Goal: Communication & Community: Answer question/provide support

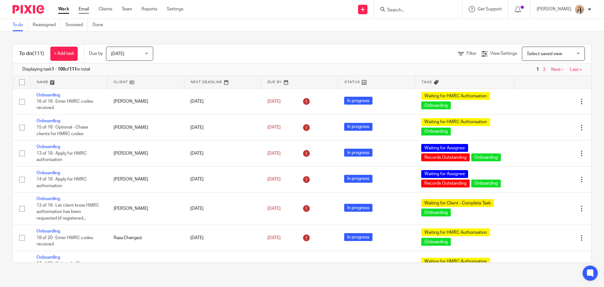
click at [83, 11] on link "Email" at bounding box center [84, 9] width 10 height 6
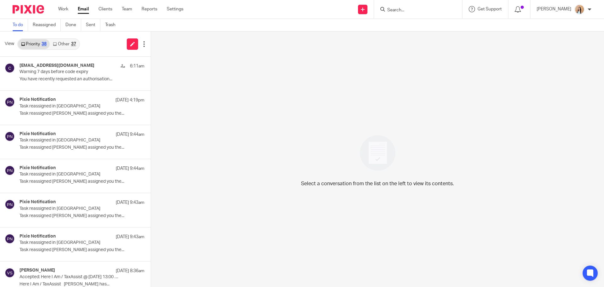
click at [73, 45] on div "37" at bounding box center [73, 44] width 5 height 4
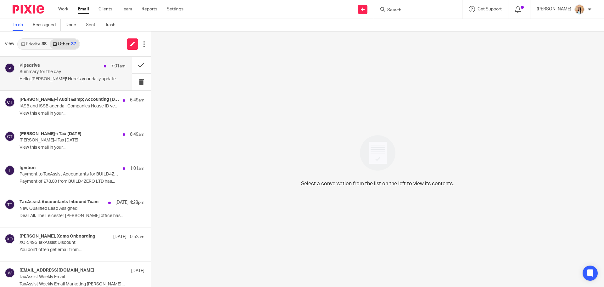
click at [72, 71] on p "Summary for the day" at bounding box center [62, 71] width 85 height 5
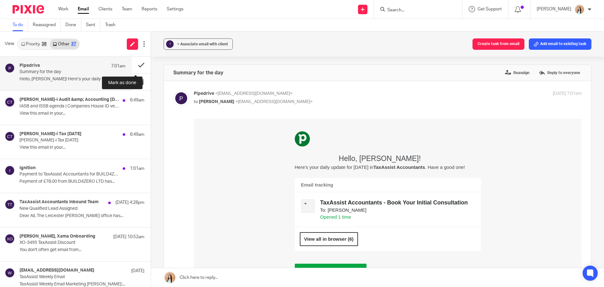
click at [138, 63] on button at bounding box center [141, 65] width 19 height 17
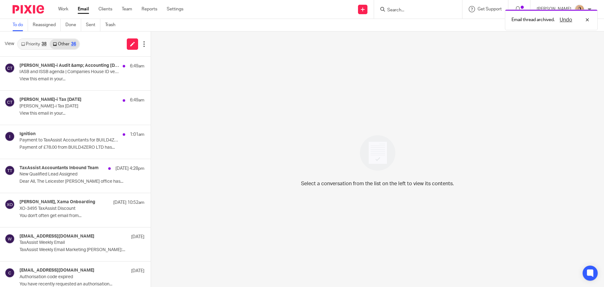
click at [62, 69] on div "Croner-i Audit &amp; Accounting Today 6:49am" at bounding box center [82, 66] width 125 height 6
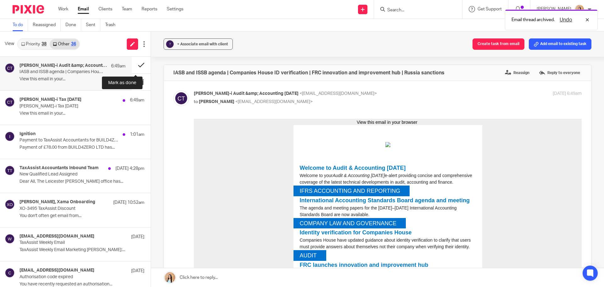
click at [137, 63] on button at bounding box center [141, 65] width 19 height 17
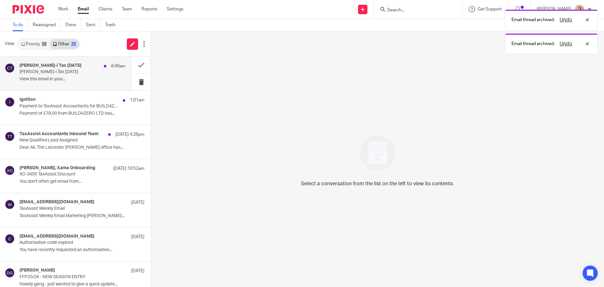
click at [68, 71] on p "Croner-i Tax Today" at bounding box center [62, 71] width 85 height 5
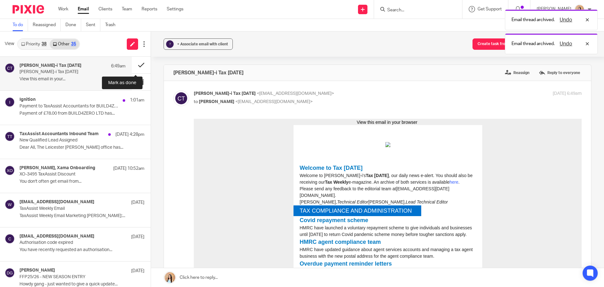
click at [137, 62] on button at bounding box center [141, 65] width 19 height 17
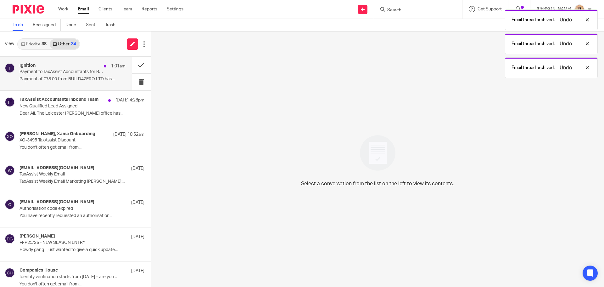
click at [92, 70] on p "Payment to TaxAssist Accountants for BUILD4ZERO LTD has failed" at bounding box center [62, 71] width 85 height 5
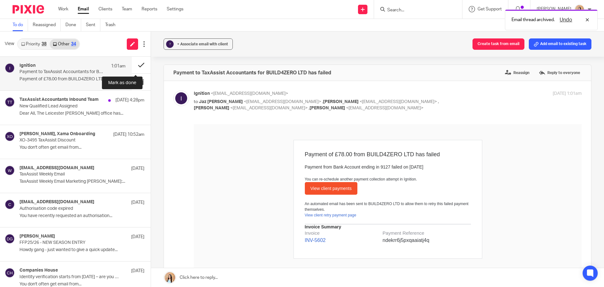
click at [139, 66] on button at bounding box center [141, 65] width 19 height 17
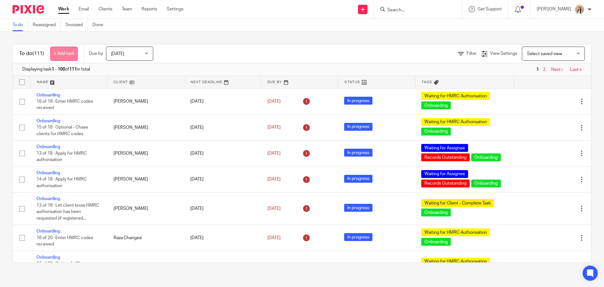
click at [70, 54] on link "+ Add task" at bounding box center [63, 54] width 27 height 14
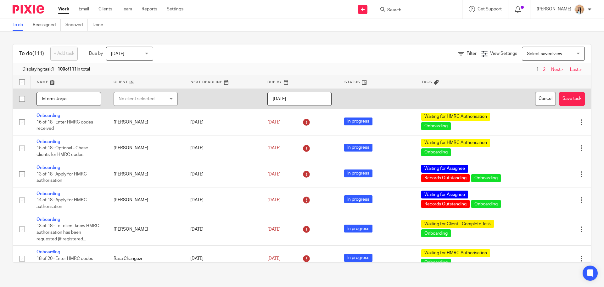
type input "Inform Jorjia"
click at [160, 103] on div "No client selected" at bounding box center [142, 98] width 47 height 13
type input "jct"
click at [162, 128] on li "JCT23 LTD" at bounding box center [143, 130] width 62 height 13
click at [559, 97] on button "Save task" at bounding box center [572, 99] width 26 height 14
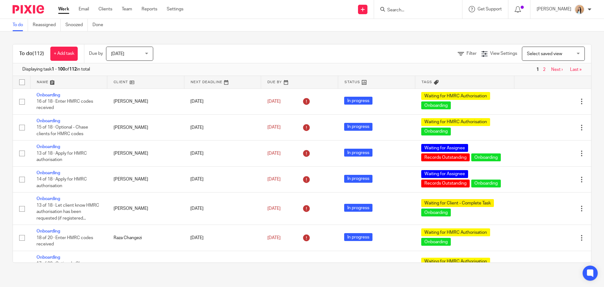
drag, startPoint x: 0, startPoint y: 0, endPoint x: 542, endPoint y: 69, distance: 546.5
click at [552, 69] on link "Next ›" at bounding box center [558, 69] width 12 height 4
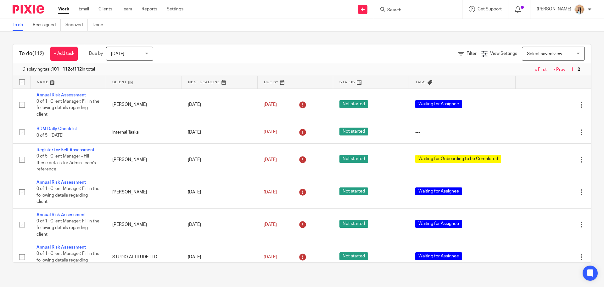
scroll to position [189, 0]
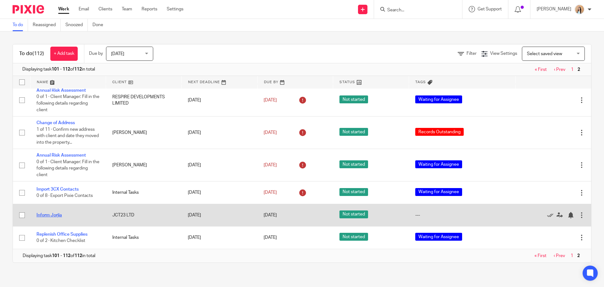
click at [59, 214] on link "Inform Jorjia" at bounding box center [49, 215] width 25 height 4
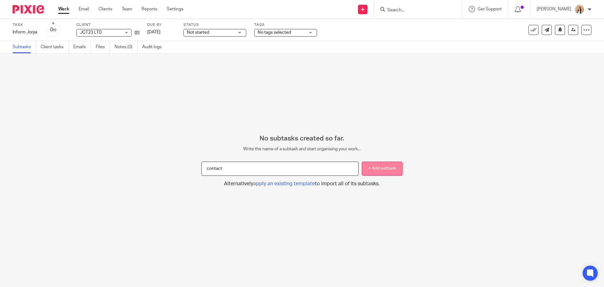
type input "contact"
click at [373, 174] on button "+ Add subtask" at bounding box center [382, 168] width 41 height 14
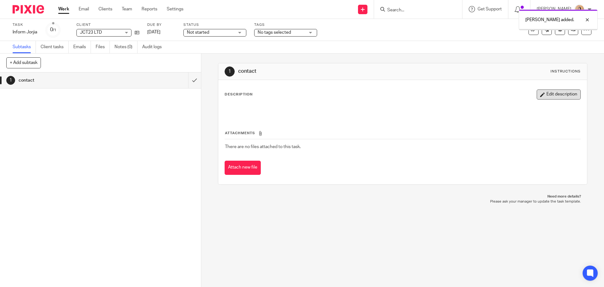
click at [540, 95] on button "Edit description" at bounding box center [559, 94] width 44 height 10
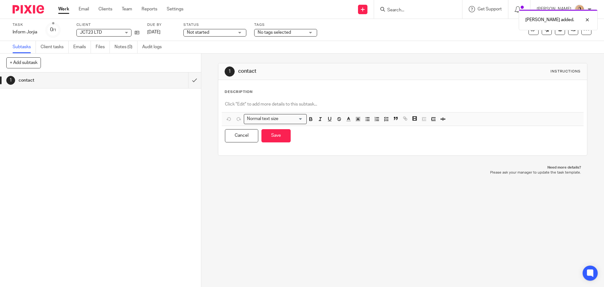
click at [277, 109] on div at bounding box center [403, 105] width 362 height 14
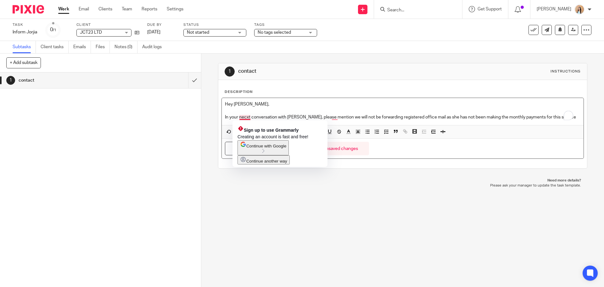
click at [242, 116] on p "In your necxt conversation with Jorjia, please mention we will not be forwardin…" at bounding box center [402, 117] width 355 height 6
click at [244, 118] on p "In your necxt conversation with Jorjia, please mention we will not be forwardin…" at bounding box center [402, 117] width 355 height 6
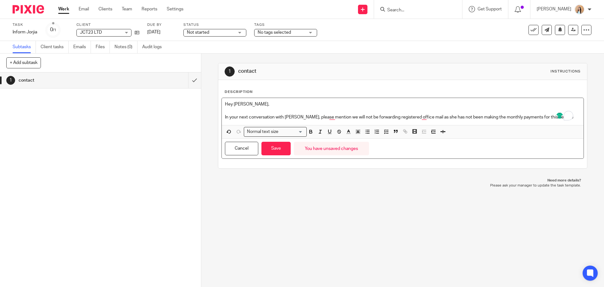
click at [552, 117] on p "In your next conversation with Jorjia, please mention we will not be forwarding…" at bounding box center [402, 117] width 355 height 6
click at [291, 153] on div "Cancel Save You have unsaved changes" at bounding box center [403, 149] width 362 height 20
click at [282, 152] on button "Save" at bounding box center [276, 149] width 29 height 14
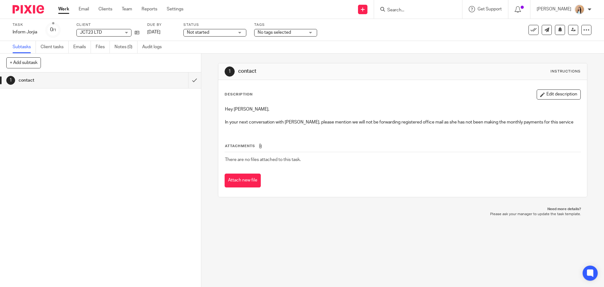
click at [291, 36] on span "No tags selected" at bounding box center [281, 32] width 47 height 7
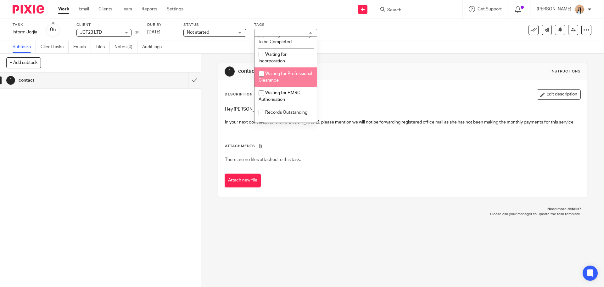
scroll to position [63, 0]
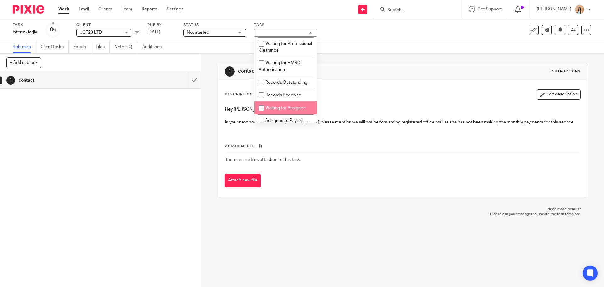
click at [303, 114] on li "Waiting for Assignee" at bounding box center [286, 107] width 62 height 13
checkbox input "true"
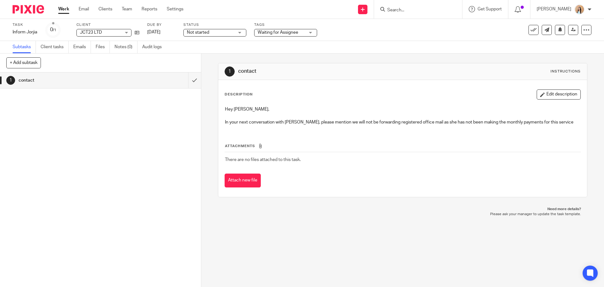
click at [489, 77] on div "1 contact Instructions" at bounding box center [402, 71] width 369 height 17
click at [546, 98] on button "Edit description" at bounding box center [559, 94] width 44 height 10
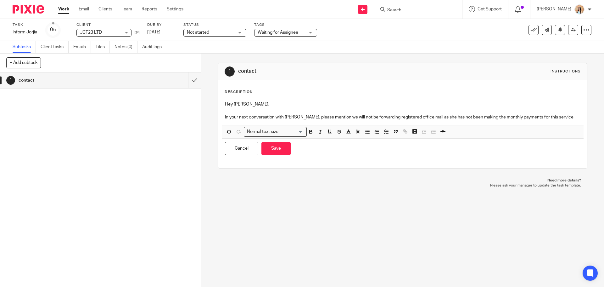
click at [558, 122] on div "Hey Mason, In your next conversation with Jorjia, please mention we will not be…" at bounding box center [403, 111] width 362 height 27
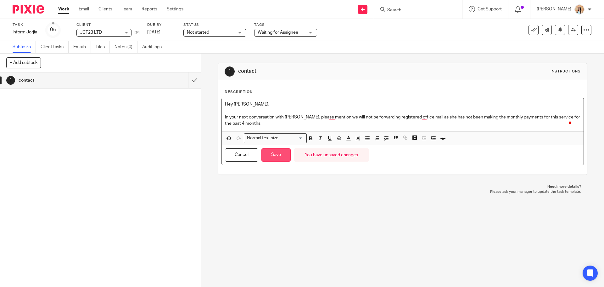
click at [269, 155] on button "Save" at bounding box center [276, 155] width 29 height 14
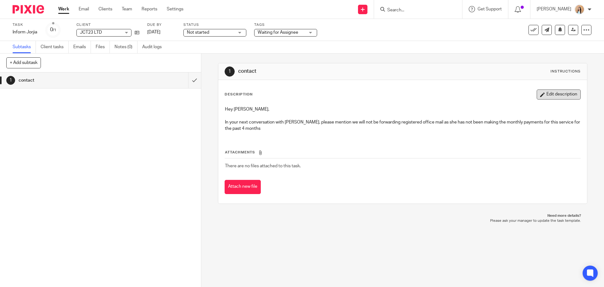
click at [543, 95] on button "Edit description" at bounding box center [559, 94] width 44 height 10
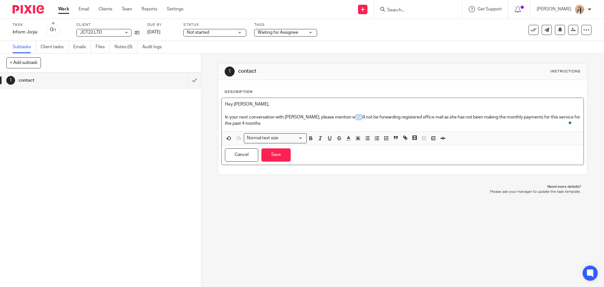
drag, startPoint x: 342, startPoint y: 117, endPoint x: 348, endPoint y: 117, distance: 6.0
click at [348, 117] on p "In your next conversation with Jorjia, please mention we will not be forwarding…" at bounding box center [402, 120] width 355 height 13
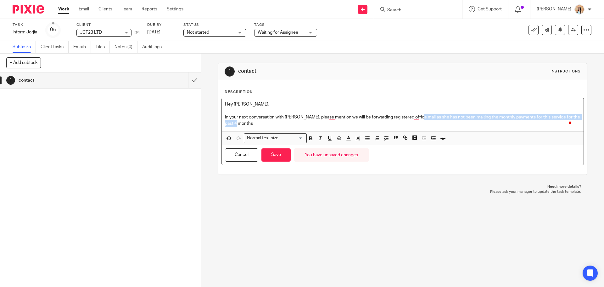
drag, startPoint x: 412, startPoint y: 118, endPoint x: 548, endPoint y: 123, distance: 136.1
click at [548, 123] on p "In your next conversation with Jorjia, please mention we will be forwarding reg…" at bounding box center [402, 120] width 355 height 13
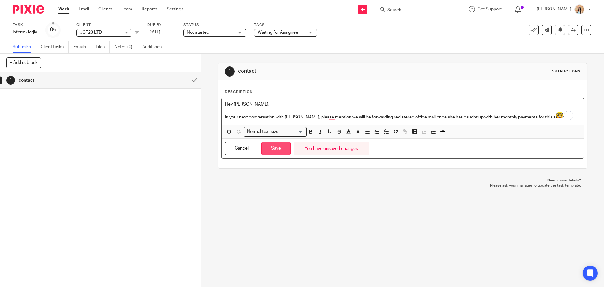
click at [276, 144] on button "Save" at bounding box center [276, 149] width 29 height 14
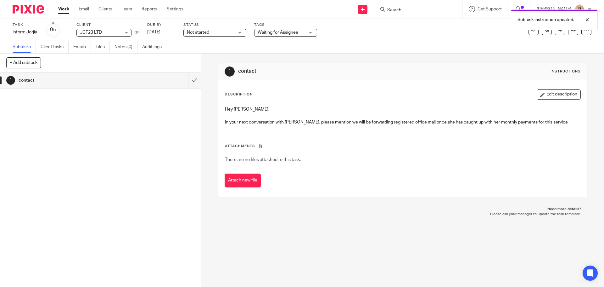
click at [538, 90] on button "Edit description" at bounding box center [559, 94] width 44 height 10
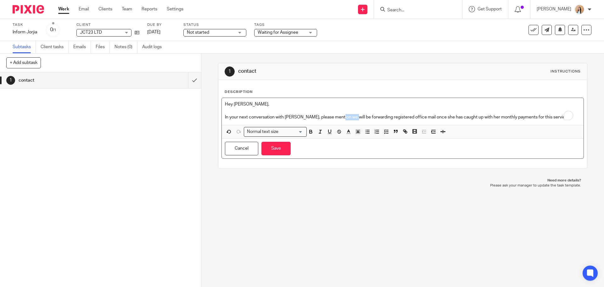
drag, startPoint x: 345, startPoint y: 117, endPoint x: 335, endPoint y: 120, distance: 11.0
click at [335, 120] on div "Hey Mason, In your next conversation with Jorjia, please mention we will be for…" at bounding box center [403, 111] width 362 height 27
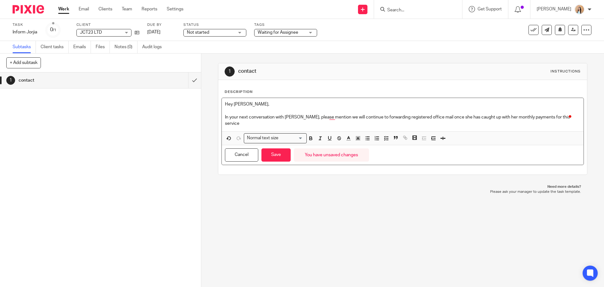
click at [385, 116] on p "In your next conversation with Jorjia, please mention we will continue to forwa…" at bounding box center [402, 120] width 355 height 13
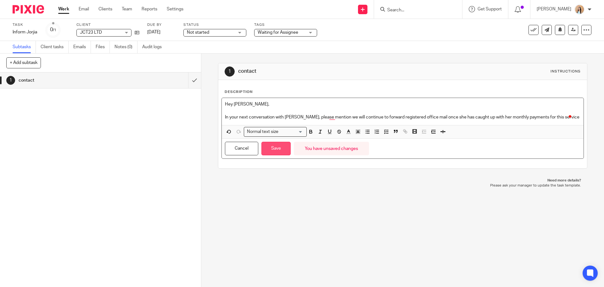
click at [276, 149] on button "Save" at bounding box center [276, 149] width 29 height 14
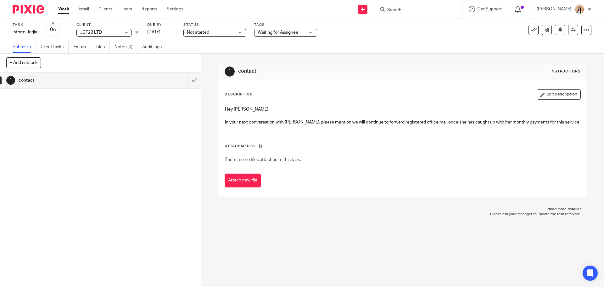
click at [314, 161] on td "There are no files attached to this task." at bounding box center [403, 159] width 356 height 15
click at [571, 31] on icon at bounding box center [573, 29] width 5 height 5
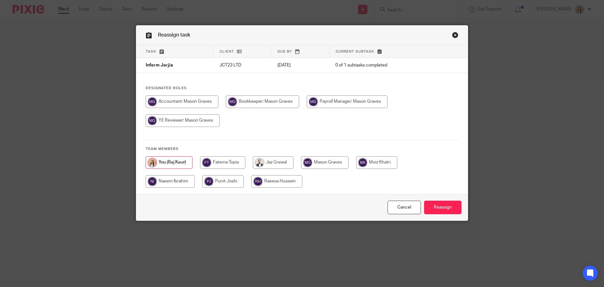
click at [332, 163] on input "radio" at bounding box center [325, 162] width 48 height 13
radio input "true"
click at [443, 204] on input "Reassign" at bounding box center [442, 208] width 37 height 14
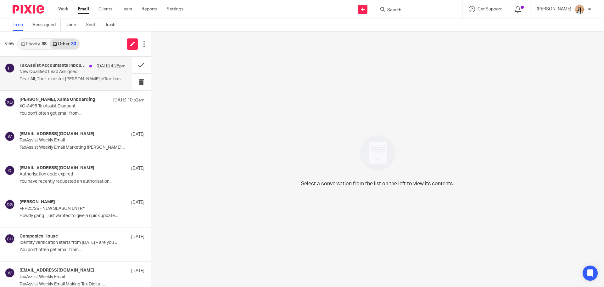
click at [75, 68] on div "TaxAssist Accountants Inbound Team 15 Sep 4:28pm" at bounding box center [73, 66] width 106 height 6
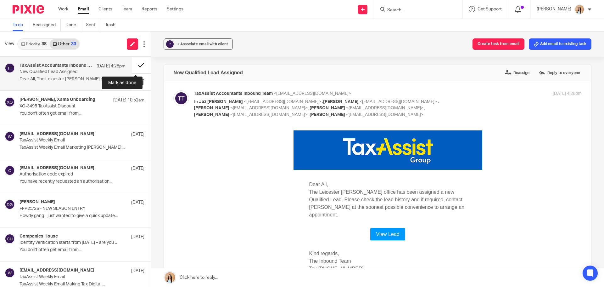
click at [140, 65] on button at bounding box center [141, 65] width 19 height 17
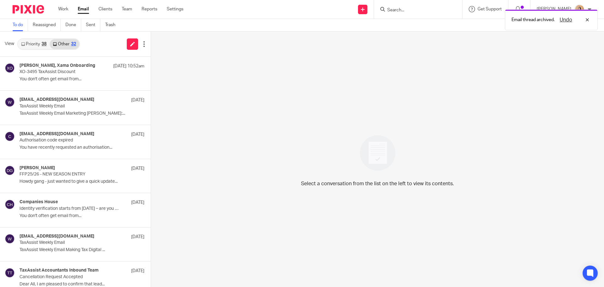
click at [46, 41] on link "Priority 38" at bounding box center [34, 44] width 32 height 10
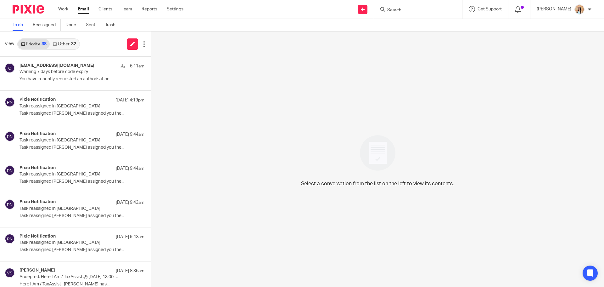
click at [68, 45] on link "Other 32" at bounding box center [64, 44] width 29 height 10
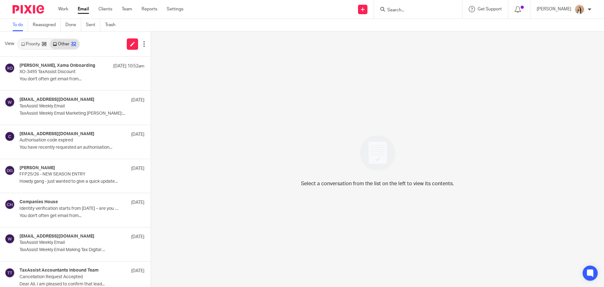
click at [33, 44] on link "Priority 38" at bounding box center [34, 44] width 32 height 10
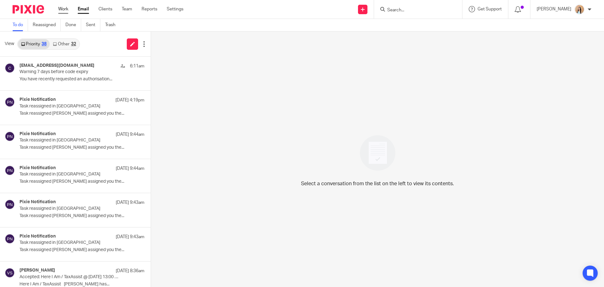
click at [64, 9] on link "Work" at bounding box center [63, 9] width 10 height 6
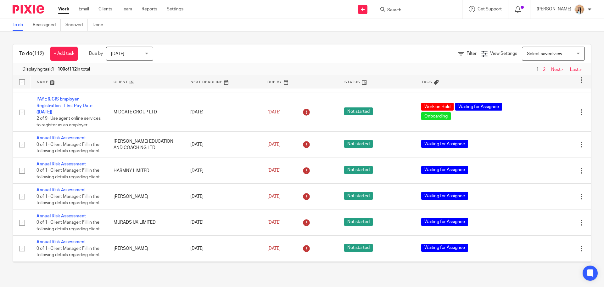
scroll to position [2798, 0]
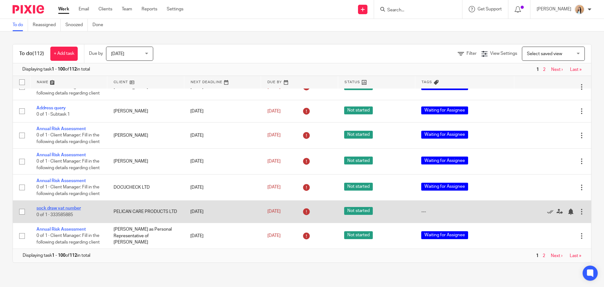
click at [62, 206] on link "sock draw vat number" at bounding box center [59, 208] width 44 height 4
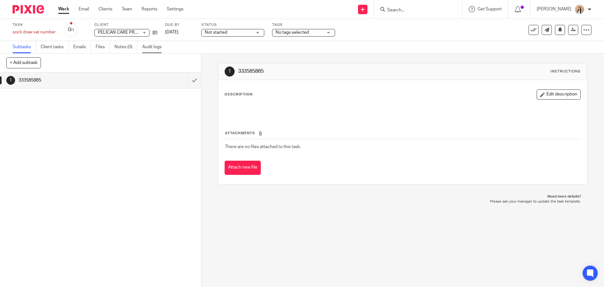
click at [148, 48] on link "Audit logs" at bounding box center [154, 47] width 24 height 12
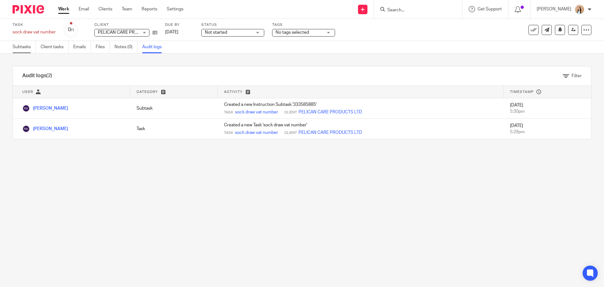
click at [14, 46] on link "Subtasks" at bounding box center [24, 47] width 23 height 12
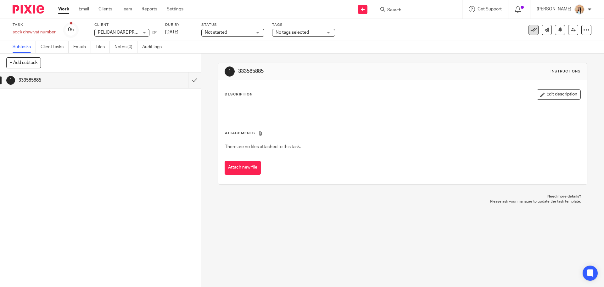
click at [532, 30] on icon at bounding box center [534, 30] width 6 height 6
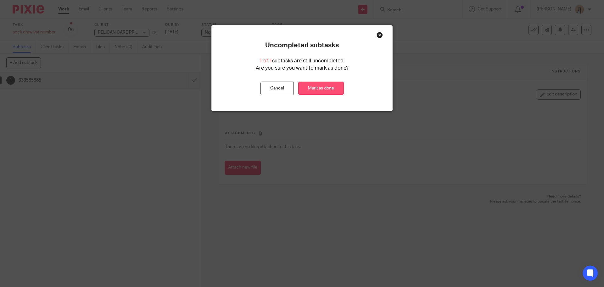
click at [332, 92] on link "Mark as done" at bounding box center [321, 89] width 46 height 14
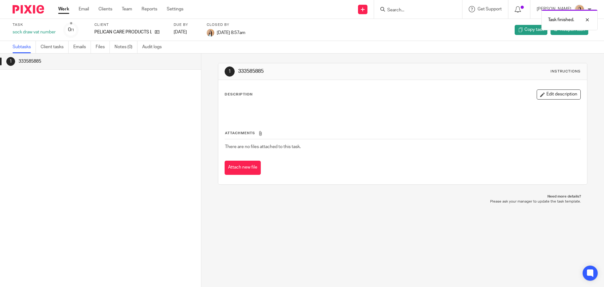
click at [64, 9] on link "Work" at bounding box center [63, 9] width 11 height 6
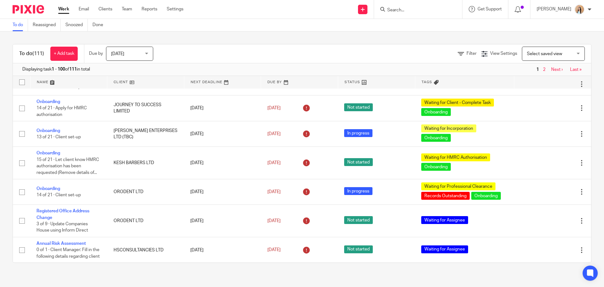
scroll to position [1800, 0]
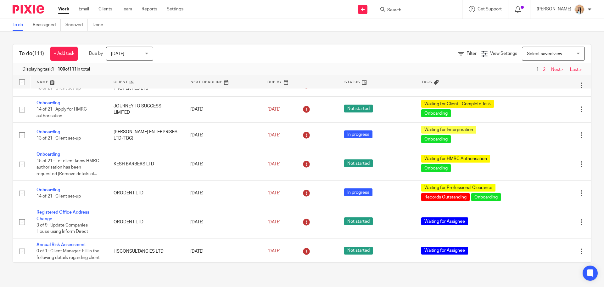
click at [412, 11] on input "Search" at bounding box center [415, 11] width 57 height 6
type input "not"
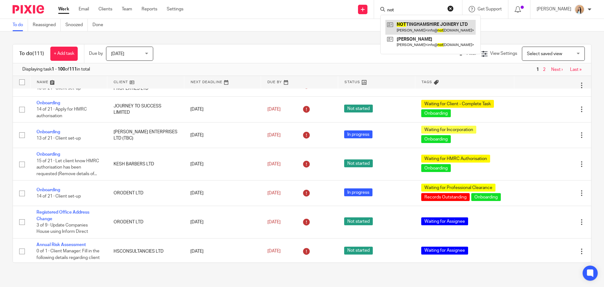
drag, startPoint x: 419, startPoint y: 18, endPoint x: 419, endPoint y: 25, distance: 7.6
click at [351, 34] on div "To do (111) + Add task Due by Today Today Today Tomorrow This week Next week Th…" at bounding box center [302, 153] width 604 height 244
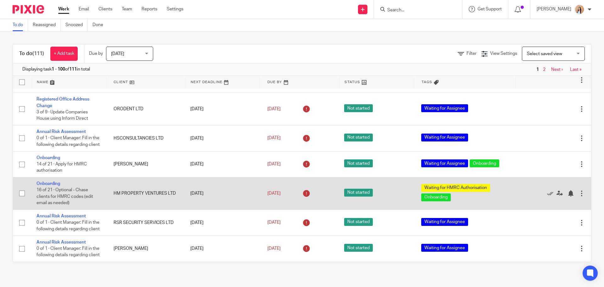
scroll to position [1926, 0]
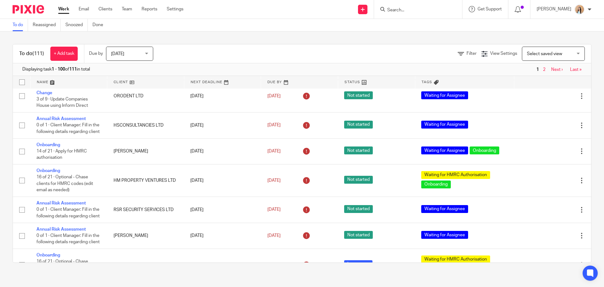
click at [423, 8] on input "Search" at bounding box center [415, 11] width 57 height 6
type input "gsd"
click at [233, 38] on div "To do (111) + Add task Due by Today Today Today Tomorrow This week Next week Th…" at bounding box center [302, 153] width 604 height 244
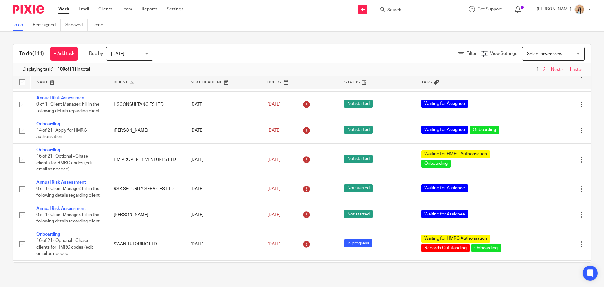
scroll to position [1958, 0]
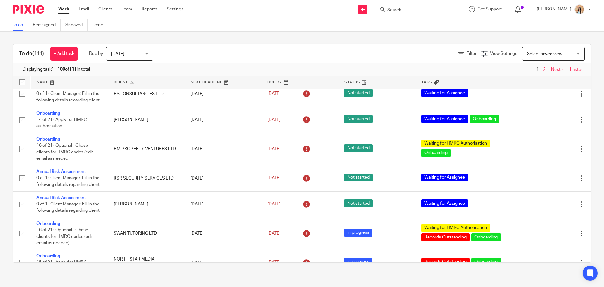
click at [552, 69] on link "Next ›" at bounding box center [558, 69] width 12 height 4
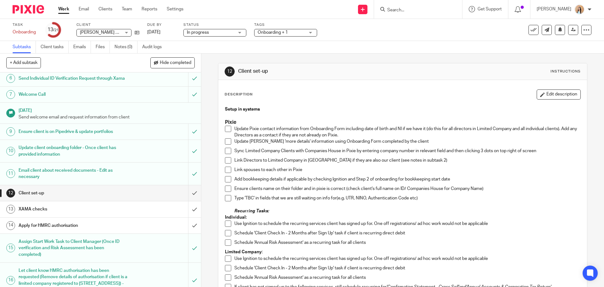
scroll to position [126, 0]
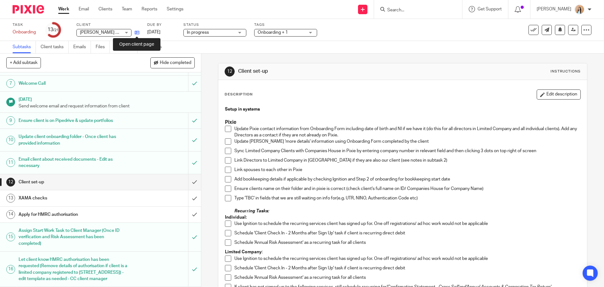
click at [138, 31] on icon at bounding box center [137, 32] width 5 height 5
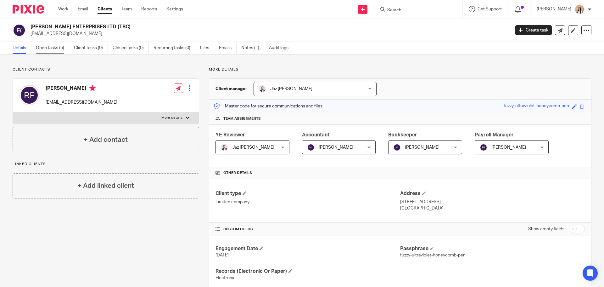
click at [54, 48] on link "Open tasks (5)" at bounding box center [52, 48] width 33 height 12
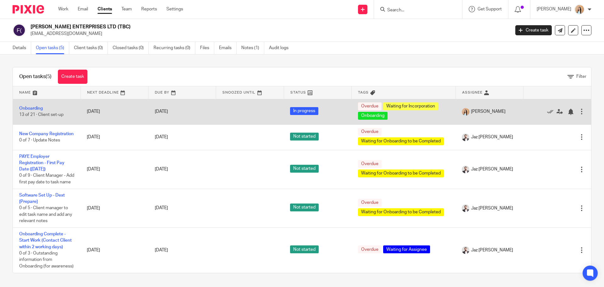
scroll to position [13, 0]
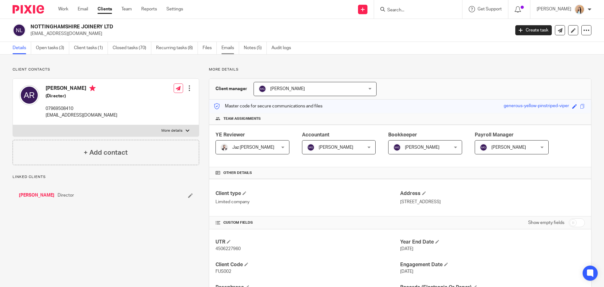
click at [228, 48] on link "Emails" at bounding box center [231, 48] width 18 height 12
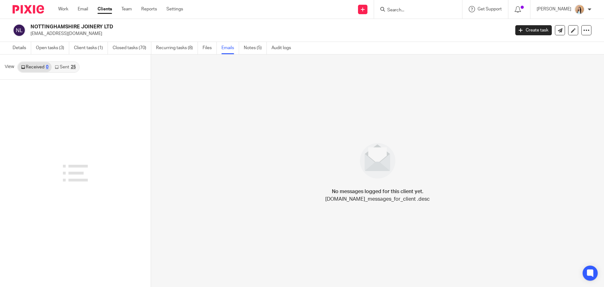
click at [69, 66] on link "Sent 25" at bounding box center [65, 67] width 27 height 10
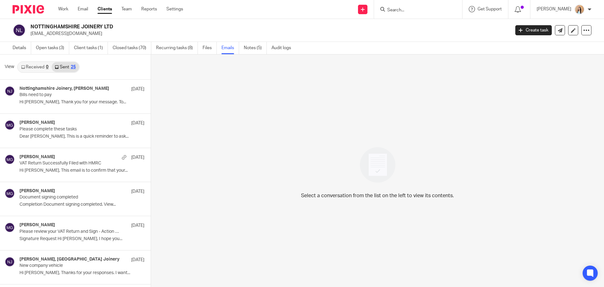
click at [26, 68] on link "Received 0" at bounding box center [35, 67] width 34 height 10
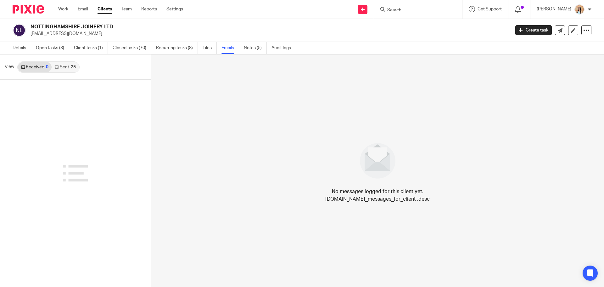
click at [74, 67] on div "25" at bounding box center [73, 67] width 5 height 4
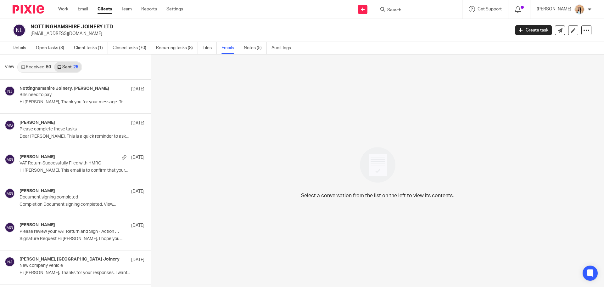
click at [47, 68] on div "50" at bounding box center [48, 67] width 5 height 4
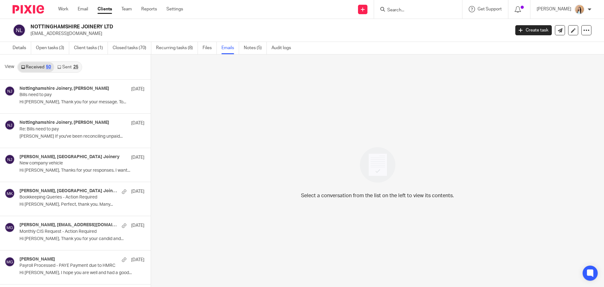
scroll to position [1, 0]
click at [73, 64] on div "25" at bounding box center [75, 66] width 5 height 4
click at [39, 65] on link "Received 50" at bounding box center [36, 66] width 36 height 10
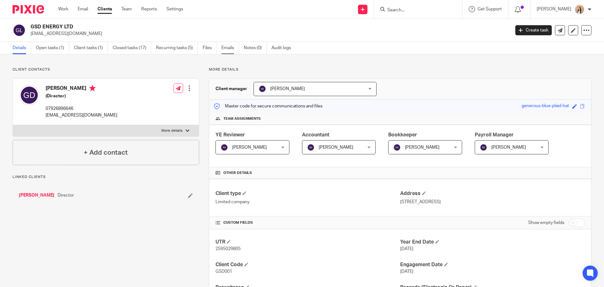
click at [224, 46] on link "Emails" at bounding box center [231, 48] width 18 height 12
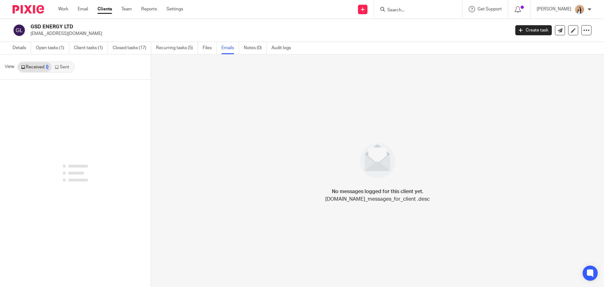
click at [62, 65] on link "Sent" at bounding box center [63, 67] width 22 height 10
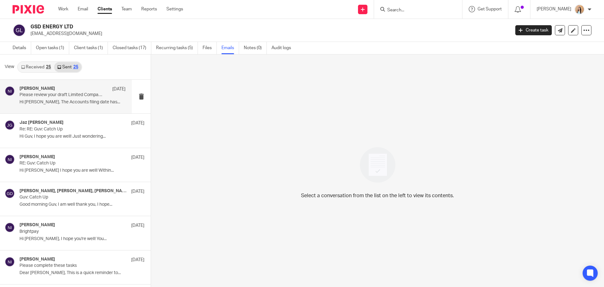
click at [65, 97] on p "Please review your draft Limited Company Accounts and Corporation Tax Return" at bounding box center [62, 94] width 85 height 5
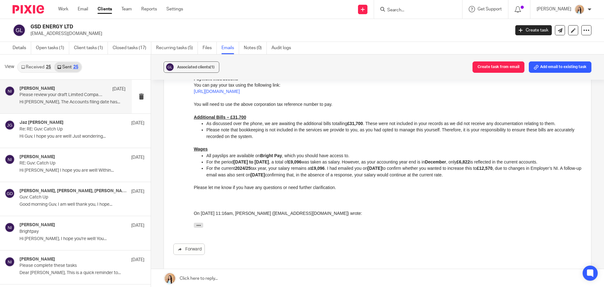
scroll to position [409, 0]
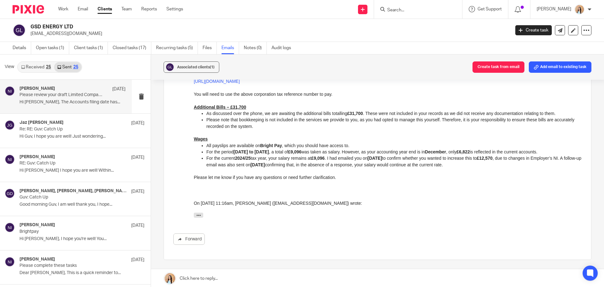
click at [444, 9] on input "Search" at bounding box center [415, 11] width 57 height 6
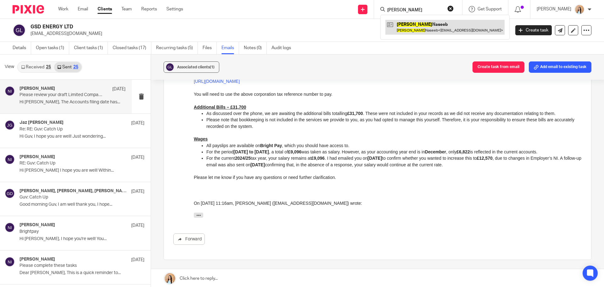
type input "nasreen"
click at [440, 24] on link at bounding box center [445, 27] width 119 height 14
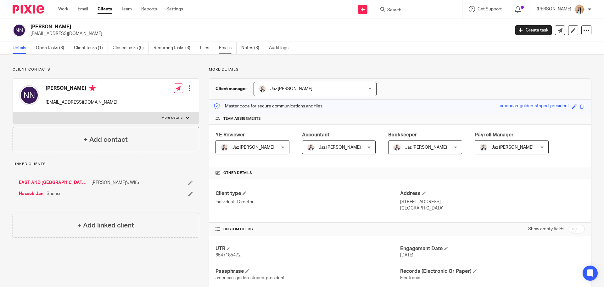
click at [230, 48] on link "Emails" at bounding box center [228, 48] width 18 height 12
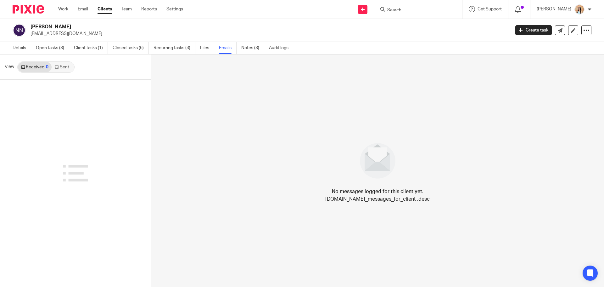
click at [65, 69] on link "Sent" at bounding box center [63, 67] width 22 height 10
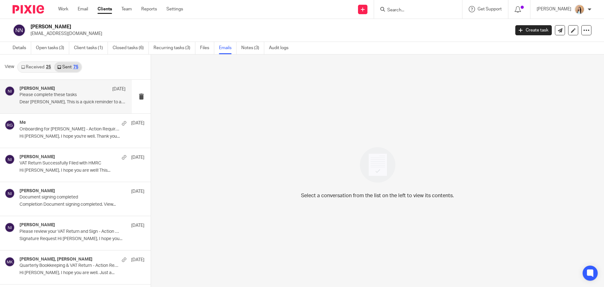
click at [55, 105] on p "Dear [PERSON_NAME], This is a quick reminder to ask you..." at bounding box center [73, 101] width 106 height 5
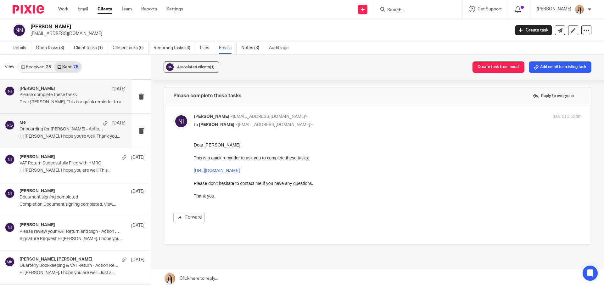
click at [56, 139] on p "Hi Musa, I hope you're well. Thank you..." at bounding box center [73, 136] width 106 height 5
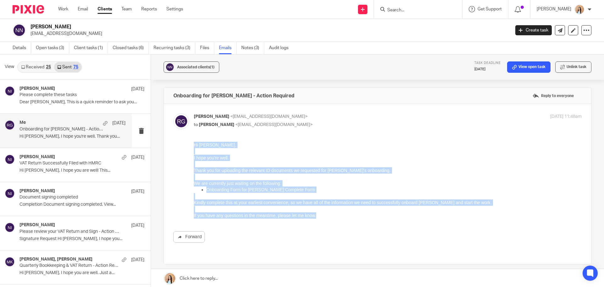
drag, startPoint x: 320, startPoint y: 218, endPoint x: 385, endPoint y: 290, distance: 97.0
click at [194, 146] on html "Hi Musa, I hope you're well. Thank you for uploading the relevant ID documents …" at bounding box center [388, 180] width 388 height 77
copy div "Hi Musa, I hope you're well. Thank you for uploading the relevant ID documents …"
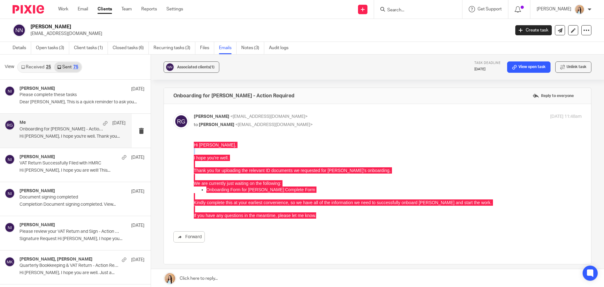
click at [236, 277] on link at bounding box center [377, 278] width 453 height 19
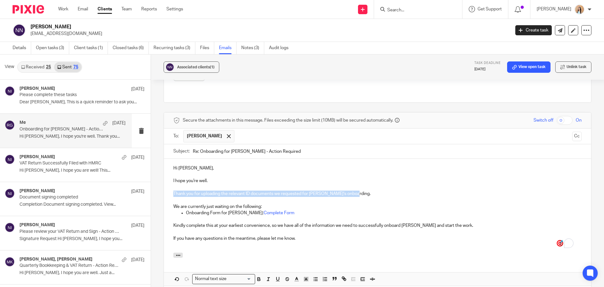
drag, startPoint x: 354, startPoint y: 187, endPoint x: 173, endPoint y: 189, distance: 180.7
click at [173, 190] on p "Thank you for uploading the relevant ID documents we requested for Nasreen's on…" at bounding box center [377, 193] width 409 height 6
click at [175, 203] on p "We are currently just waiting on the following:" at bounding box center [377, 206] width 409 height 6
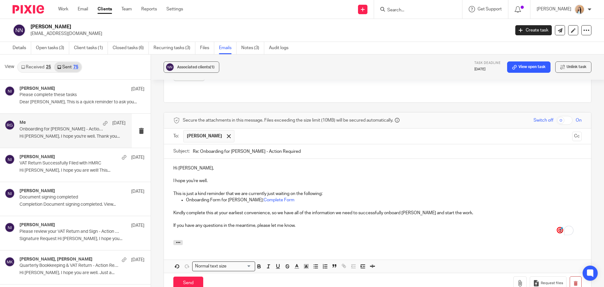
click at [274, 190] on p "This is just a kind reminder that we are currently just waiting on the followin…" at bounding box center [377, 193] width 409 height 6
click at [271, 190] on p "This is just a kind reminder that we are currently just waiting on the followin…" at bounding box center [377, 193] width 409 height 6
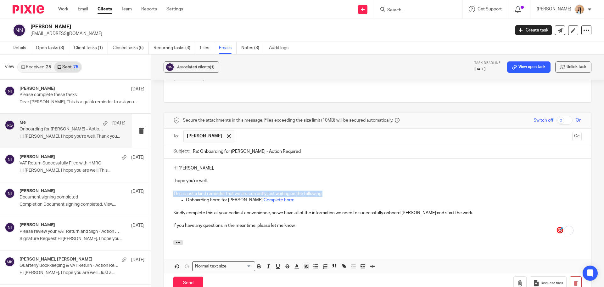
click at [271, 190] on p "This is just a kind reminder that we are currently just waiting on the followin…" at bounding box center [377, 193] width 409 height 6
click at [312, 190] on p "This is just a kind reminder that we are currently waiting on the following:" at bounding box center [377, 193] width 409 height 6
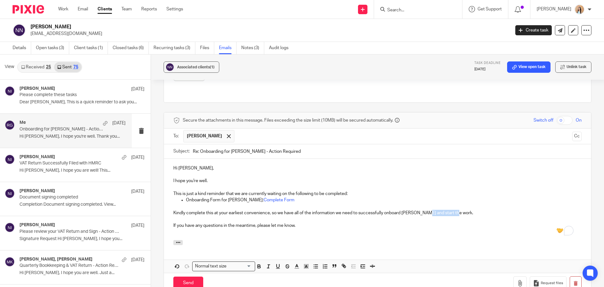
drag, startPoint x: 454, startPoint y: 208, endPoint x: 427, endPoint y: 207, distance: 27.7
click at [427, 210] on p "Kindly complete this at your earliest convenience, so we have all of the inform…" at bounding box center [377, 213] width 409 height 6
click at [434, 222] on p "If you have any questions in the meantime, please let me know." at bounding box center [377, 225] width 409 height 6
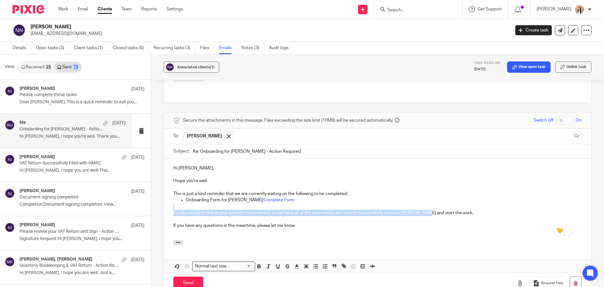
drag, startPoint x: 427, startPoint y: 205, endPoint x: 457, endPoint y: 202, distance: 30.7
click at [457, 202] on div "Hi Musa, I hope you're well. This is just a kind reminder that we are currently…" at bounding box center [377, 199] width 427 height 81
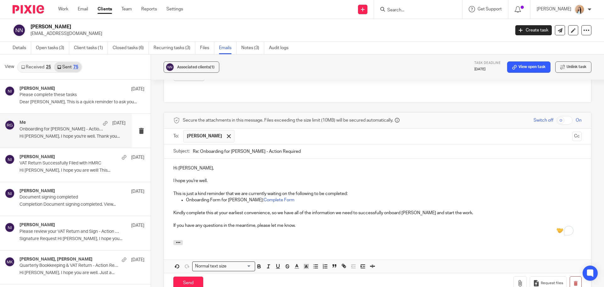
click at [456, 210] on p "Kindly complete this at your earliest convenience, so we have all of the inform…" at bounding box center [377, 213] width 409 height 6
drag, startPoint x: 455, startPoint y: 206, endPoint x: 429, endPoint y: 206, distance: 26.1
click at [429, 210] on p "Kindly complete this at your earliest convenience, so we have all of the inform…" at bounding box center [377, 213] width 409 height 6
click at [439, 210] on p "Kindly complete this at your earliest convenience, so we have all of the inform…" at bounding box center [377, 213] width 409 height 6
click at [243, 197] on p "Onboarding Form for Nasreen: Complete Form" at bounding box center [384, 200] width 396 height 6
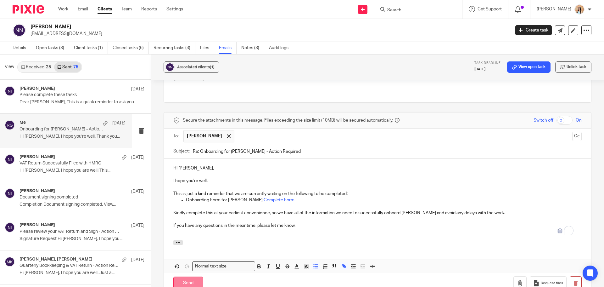
click at [188, 276] on input "Send" at bounding box center [188, 283] width 30 height 14
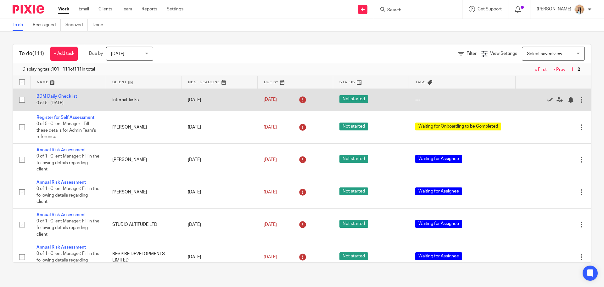
click at [58, 94] on td "BDM Daily Checklist 0 of 5 · [DATE]" at bounding box center [68, 99] width 76 height 22
click at [63, 93] on td "BDM Daily Checklist 0 of 5 · [DATE]" at bounding box center [68, 99] width 76 height 22
click at [63, 94] on link "BDM Daily Checklist" at bounding box center [57, 96] width 41 height 4
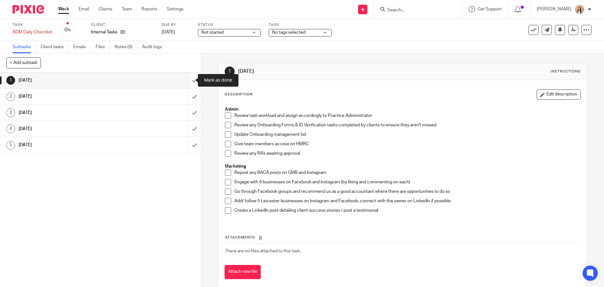
click at [191, 80] on input "submit" at bounding box center [100, 80] width 201 height 16
